Goal: Task Accomplishment & Management: Manage account settings

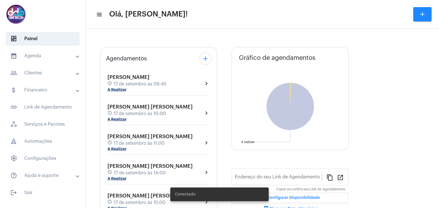
type input "[URL][DOMAIN_NAME][PERSON_NAME]"
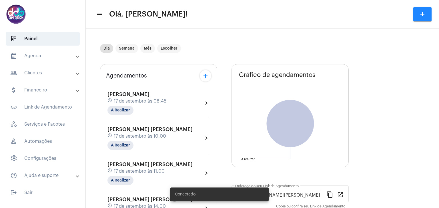
click at [44, 60] on mat-expansion-panel-header "calendar_month_outlined Agenda" at bounding box center [44, 56] width 82 height 14
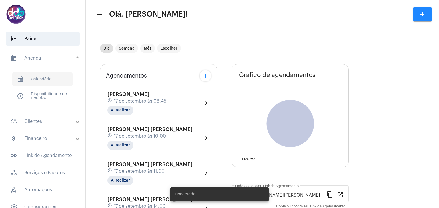
click at [48, 86] on span "calendar_month_outlined Calendário" at bounding box center [42, 80] width 60 height 14
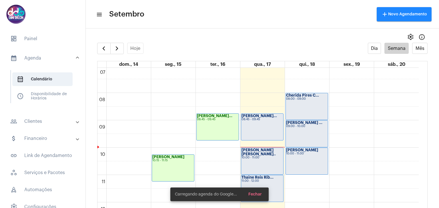
scroll to position [222, 0]
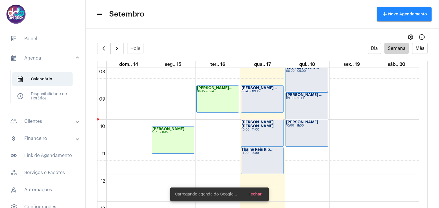
click at [260, 96] on div "[PERSON_NAME]... 08:45 - 09:45" at bounding box center [262, 99] width 42 height 27
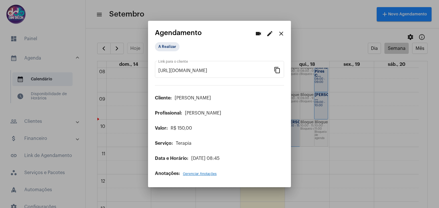
click at [155, 51] on div "A Realizar" at bounding box center [183, 46] width 59 height 11
click at [157, 48] on mat-chip "A Realizar" at bounding box center [167, 46] width 25 height 9
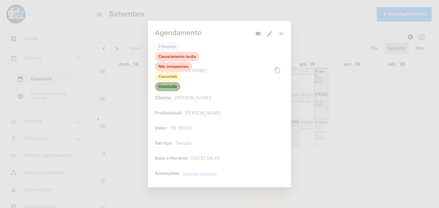
click at [169, 89] on mat-chip "Concluído" at bounding box center [167, 86] width 25 height 9
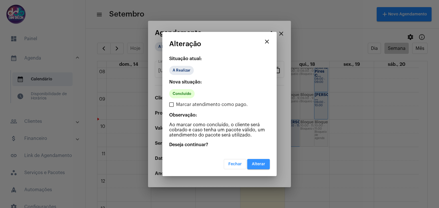
click at [257, 166] on span "Alterar" at bounding box center [258, 164] width 13 height 4
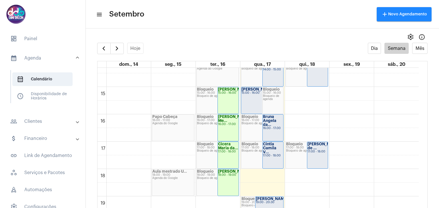
scroll to position [394, 0]
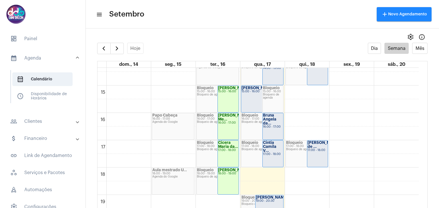
click at [314, 76] on div "[PERSON_NAME]... 14:00 - 15:00" at bounding box center [317, 72] width 21 height 27
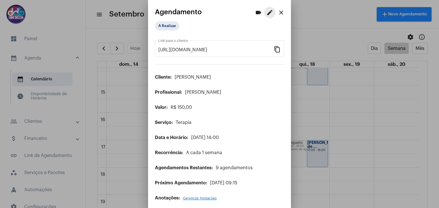
click at [266, 13] on mat-icon "edit" at bounding box center [269, 12] width 7 height 7
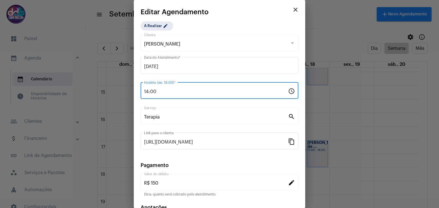
click at [175, 93] on input "14:00" at bounding box center [216, 91] width 144 height 5
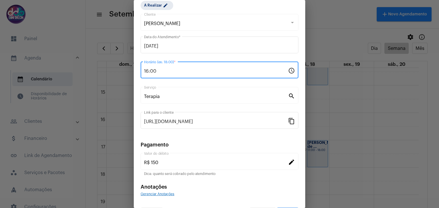
scroll to position [37, 0]
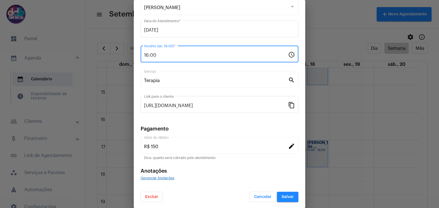
type input "16:00"
click at [283, 197] on span "Salvar" at bounding box center [287, 197] width 12 height 4
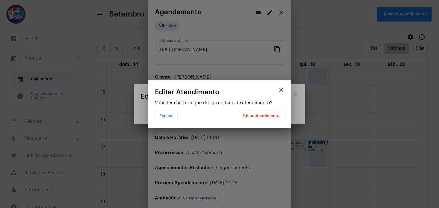
scroll to position [0, 0]
click at [256, 116] on span "Editar atendimento" at bounding box center [260, 116] width 37 height 4
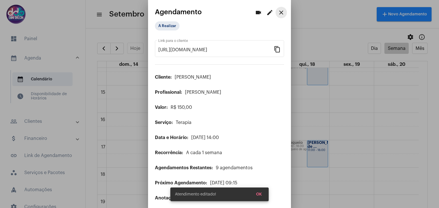
click at [278, 13] on mat-icon "close" at bounding box center [281, 12] width 7 height 7
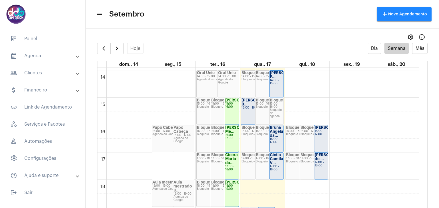
scroll to position [371, 0]
